Goal: Task Accomplishment & Management: Use online tool/utility

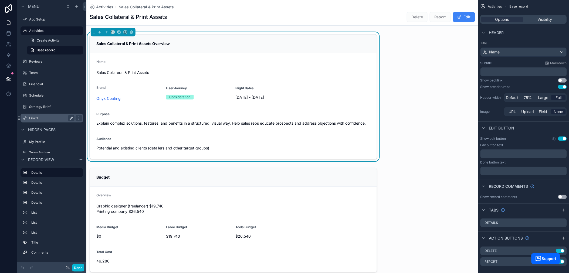
click at [71, 115] on button "scrollable content" at bounding box center [71, 118] width 6 height 6
click at [81, 268] on button "Done" at bounding box center [78, 268] width 12 height 8
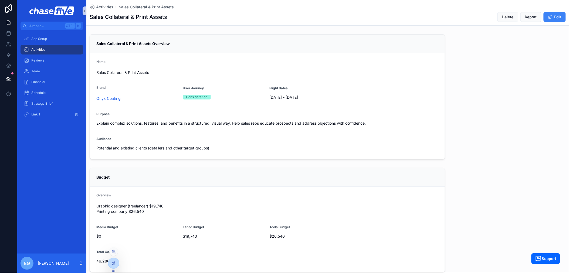
click at [112, 263] on icon at bounding box center [113, 264] width 2 height 2
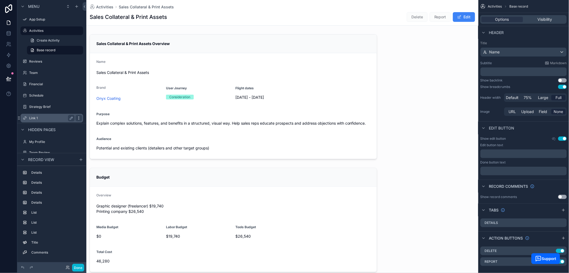
click at [77, 119] on icon "scrollable content" at bounding box center [79, 118] width 4 height 4
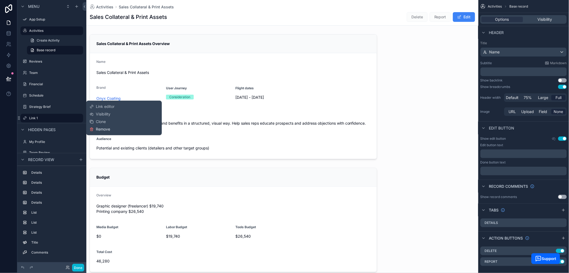
click at [104, 130] on span "Remove" at bounding box center [103, 129] width 14 height 5
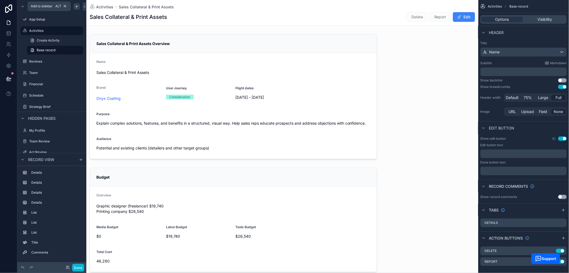
click at [78, 7] on icon "scrollable content" at bounding box center [76, 6] width 4 height 4
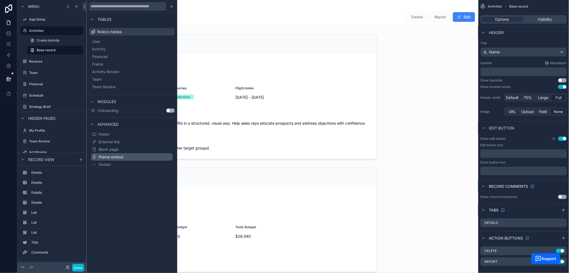
click at [117, 155] on span "Iframe embed" at bounding box center [111, 156] width 25 height 5
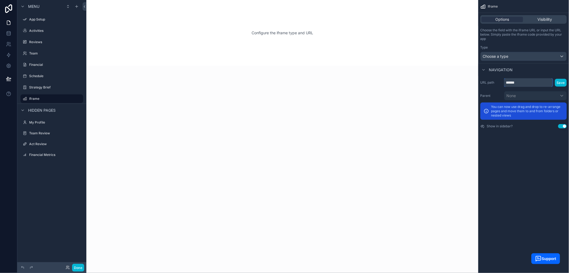
click at [521, 83] on input "******" at bounding box center [528, 82] width 49 height 9
click at [505, 58] on span "Choose a type" at bounding box center [496, 56] width 26 height 5
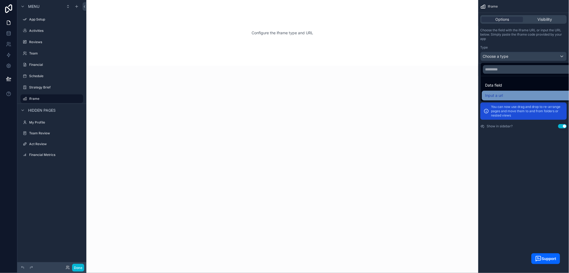
click at [505, 94] on div "Input a url" at bounding box center [530, 95] width 90 height 6
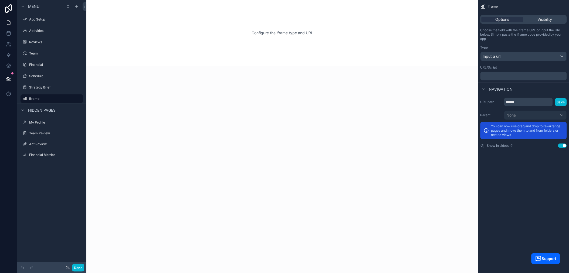
click at [502, 77] on p "﻿" at bounding box center [523, 76] width 83 height 4
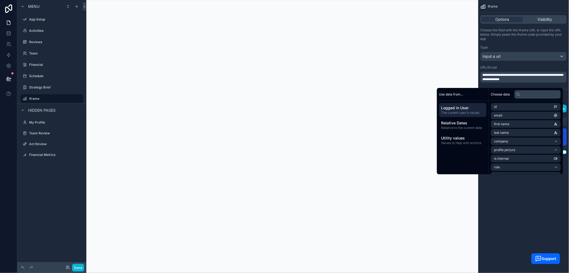
click at [528, 190] on div "**********" at bounding box center [523, 136] width 91 height 273
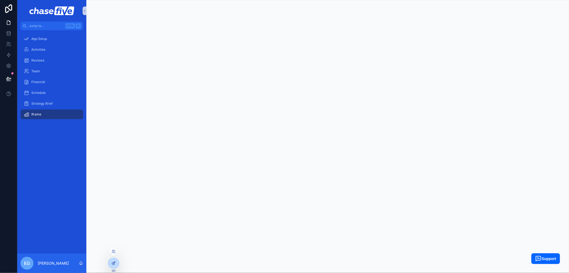
click at [112, 263] on icon at bounding box center [113, 263] width 4 height 4
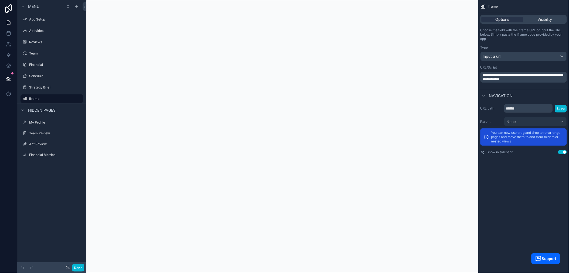
click at [530, 81] on p "**********" at bounding box center [523, 77] width 83 height 9
click at [528, 183] on div "**********" at bounding box center [523, 136] width 91 height 273
click at [222, 118] on div "scrollable content" at bounding box center [282, 136] width 392 height 273
click at [40, 32] on label "Activities" at bounding box center [50, 31] width 43 height 4
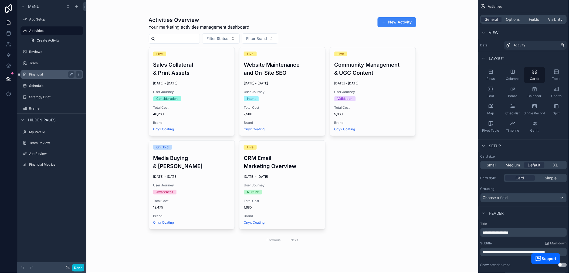
click at [44, 71] on div "Financial" at bounding box center [51, 74] width 45 height 6
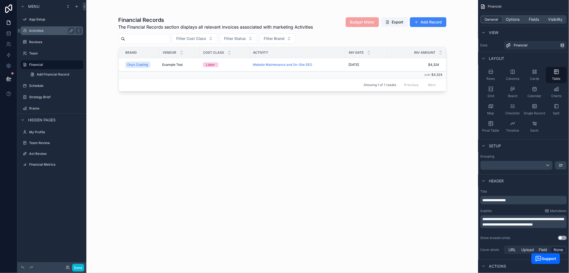
click at [38, 31] on label "Activities" at bounding box center [50, 31] width 43 height 4
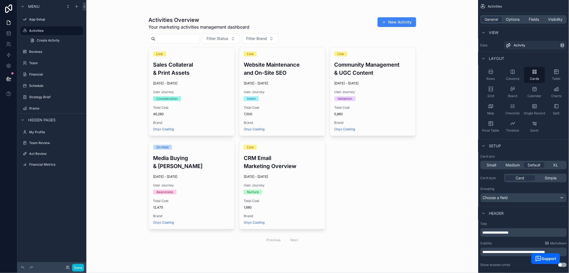
click at [186, 77] on div "scrollable content" at bounding box center [282, 132] width 276 height 264
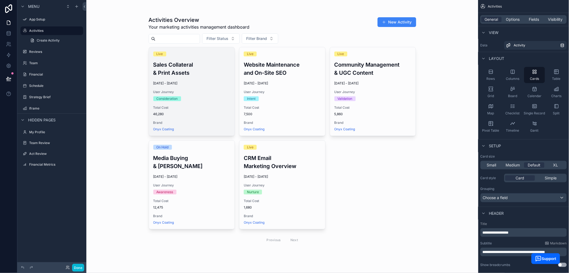
click at [187, 73] on h3 "Sales Collateral & Print Assets" at bounding box center [191, 69] width 77 height 16
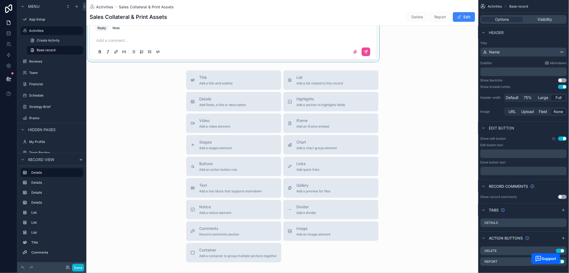
scroll to position [791, 0]
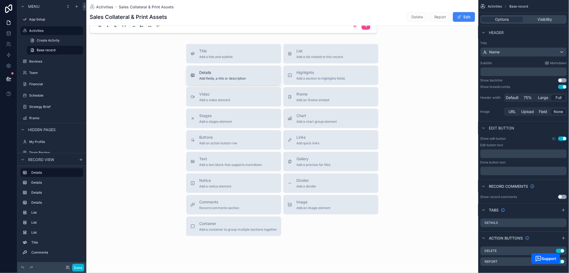
click at [216, 75] on span "Details" at bounding box center [222, 72] width 47 height 5
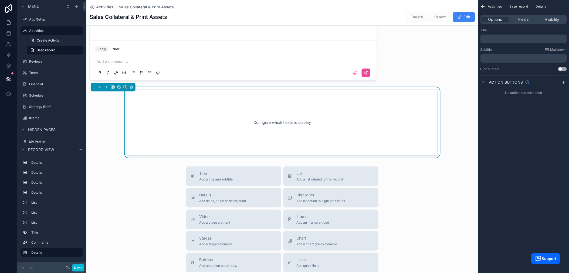
scroll to position [735, 0]
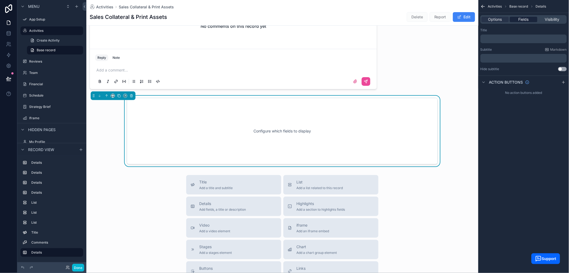
click at [525, 22] on span "Fields" at bounding box center [523, 19] width 10 height 5
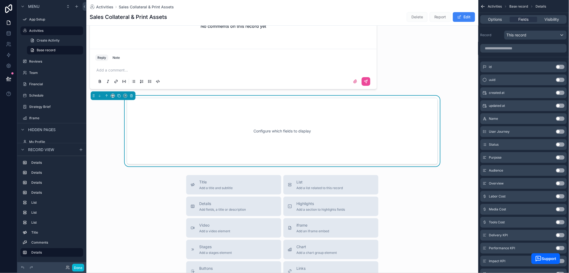
click at [560, 79] on button "Use setting" at bounding box center [560, 80] width 9 height 4
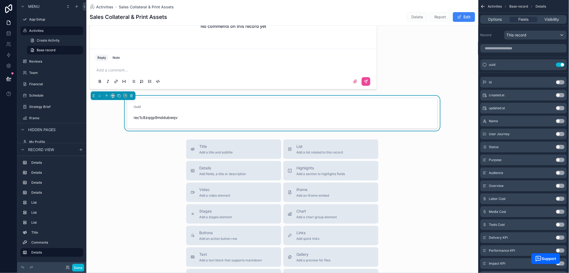
click at [559, 121] on button "Use setting" at bounding box center [560, 121] width 9 height 4
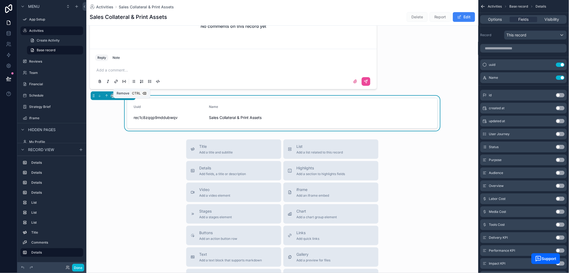
click at [131, 98] on icon "scrollable content" at bounding box center [131, 96] width 4 height 4
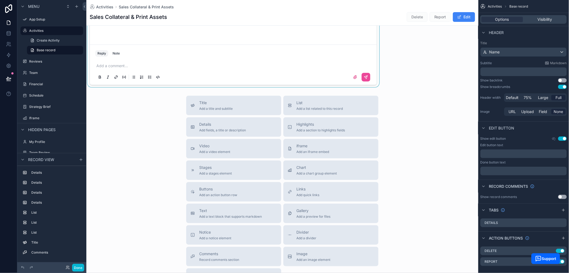
scroll to position [803, 0]
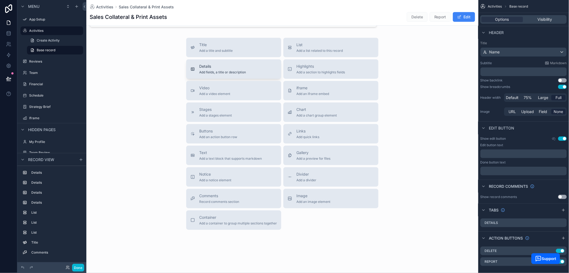
click at [207, 71] on span "Add fields, a title or description" at bounding box center [222, 72] width 47 height 4
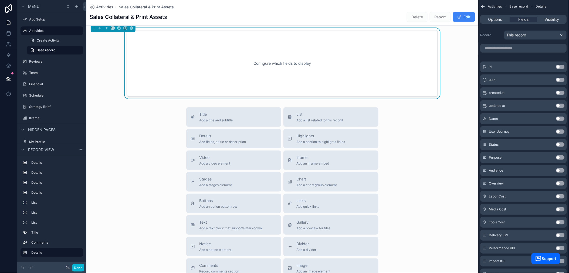
scroll to position [735, 0]
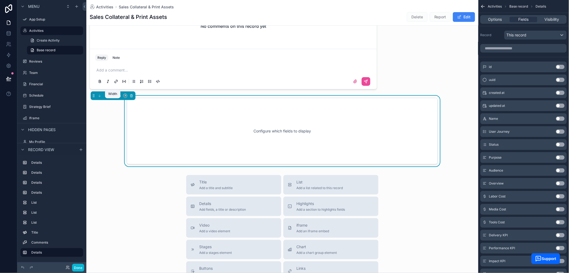
click at [111, 98] on icon "scrollable content" at bounding box center [113, 96] width 4 height 4
click at [125, 161] on div "75%" at bounding box center [123, 162] width 17 height 6
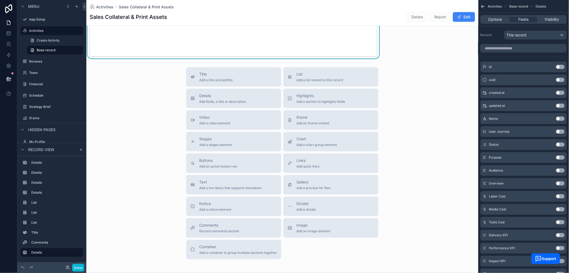
scroll to position [878, 0]
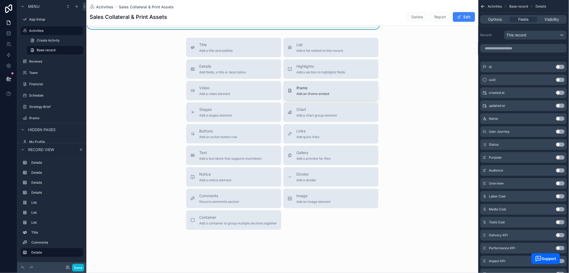
click at [305, 92] on span "Add an iframe embed" at bounding box center [312, 94] width 33 height 4
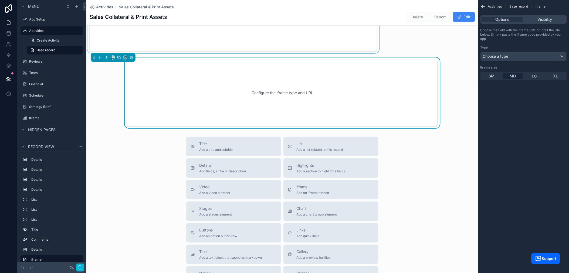
scroll to position [810, 0]
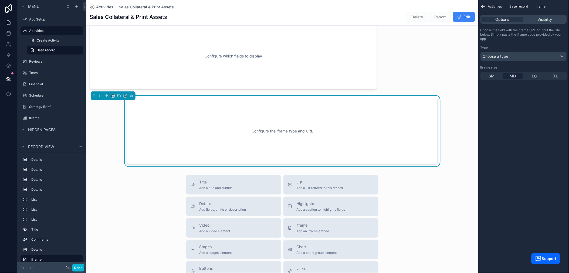
click at [365, 124] on div "Configure the iframe type and URL" at bounding box center [282, 131] width 293 height 49
click at [544, 19] on span "Visibility" at bounding box center [544, 19] width 15 height 5
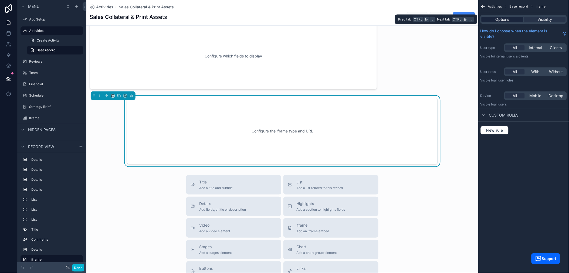
click at [503, 19] on span "Options" at bounding box center [502, 19] width 14 height 5
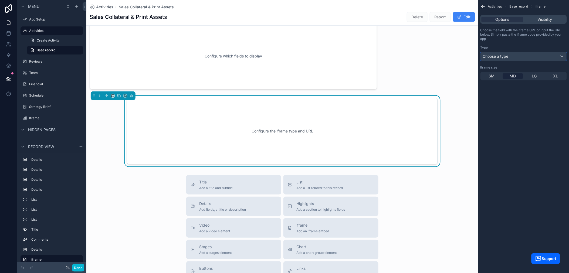
click at [499, 56] on span "Choose a type" at bounding box center [496, 56] width 26 height 5
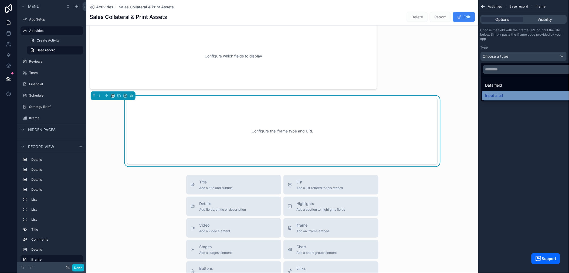
click at [507, 95] on div "Input a url" at bounding box center [530, 95] width 90 height 6
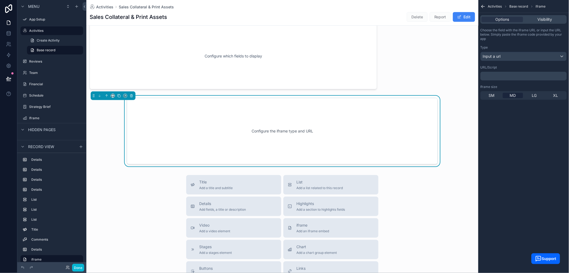
click at [507, 76] on p "﻿" at bounding box center [523, 76] width 83 height 4
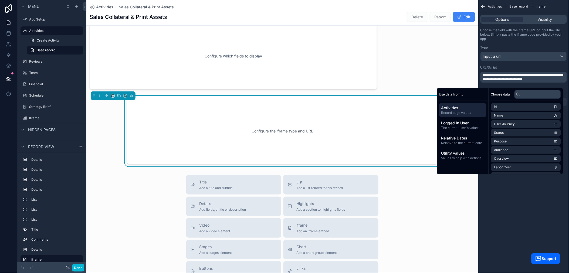
scroll to position [0, 0]
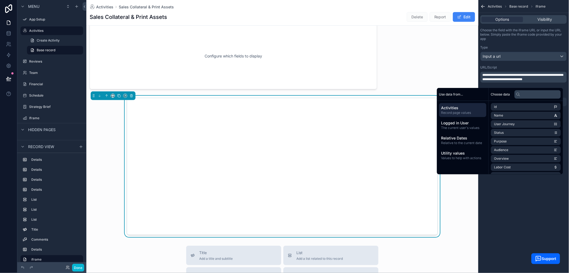
click at [453, 212] on div "scrollable content" at bounding box center [282, 166] width 392 height 141
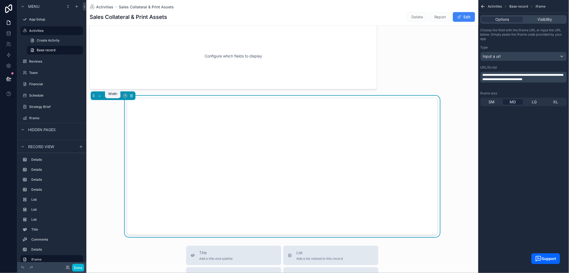
click at [113, 98] on icon "scrollable content" at bounding box center [113, 96] width 4 height 4
click at [126, 172] on span "Full width" at bounding box center [123, 172] width 17 height 6
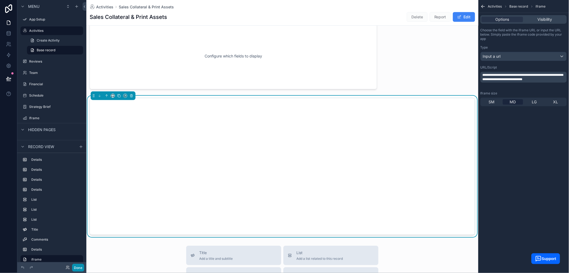
click at [81, 266] on button "Done" at bounding box center [78, 268] width 12 height 8
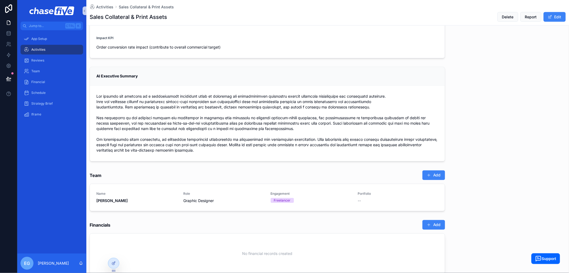
scroll to position [296, 0]
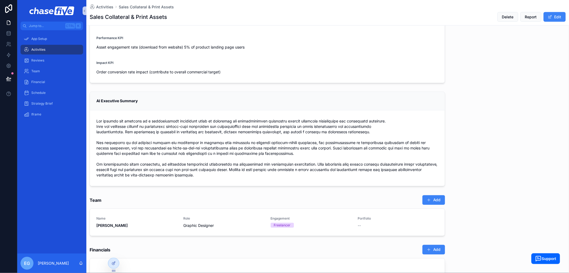
click at [39, 49] on span "Activities" at bounding box center [38, 49] width 14 height 4
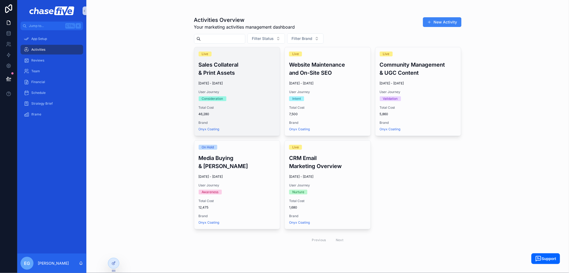
click at [236, 75] on h3 "Sales Collateral & Print Assets" at bounding box center [237, 69] width 77 height 16
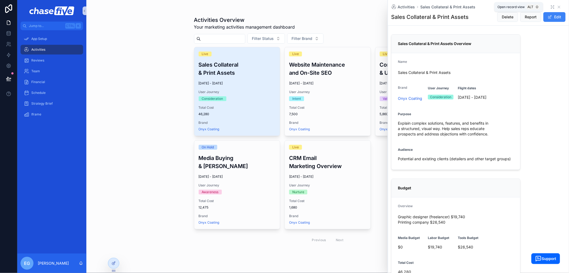
click at [550, 7] on icon "scrollable content" at bounding box center [552, 7] width 4 height 4
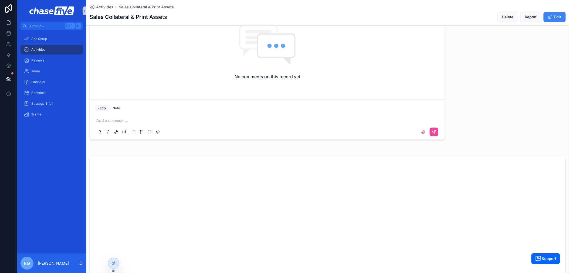
scroll to position [732, 0]
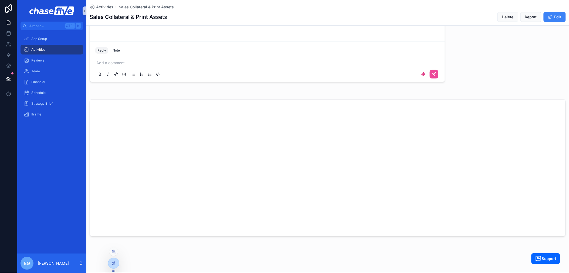
click at [114, 259] on div at bounding box center [113, 263] width 11 height 10
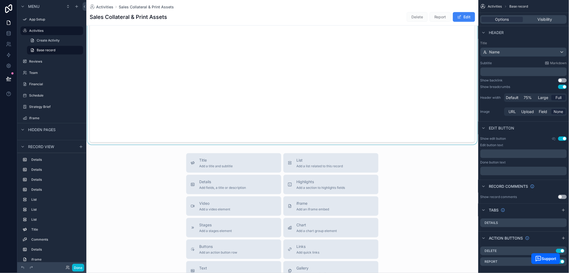
scroll to position [876, 0]
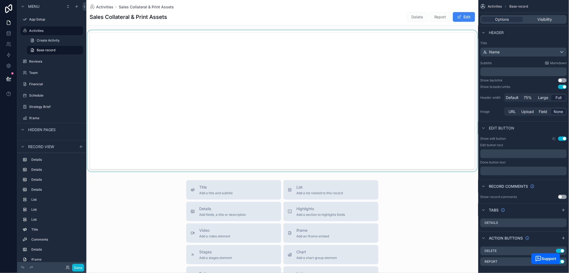
click at [283, 128] on div "scrollable content" at bounding box center [282, 100] width 392 height 141
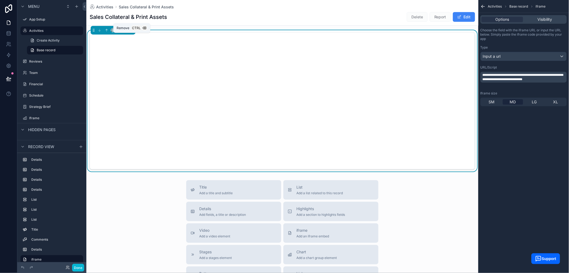
click at [131, 32] on icon "scrollable content" at bounding box center [131, 30] width 4 height 4
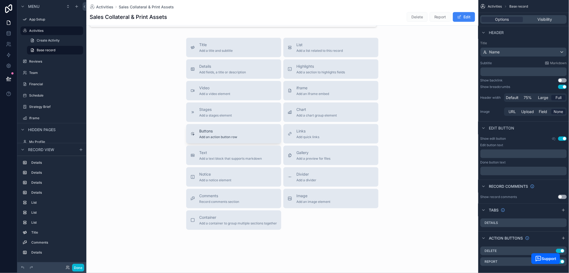
scroll to position [732, 0]
